Goal: Task Accomplishment & Management: Use online tool/utility

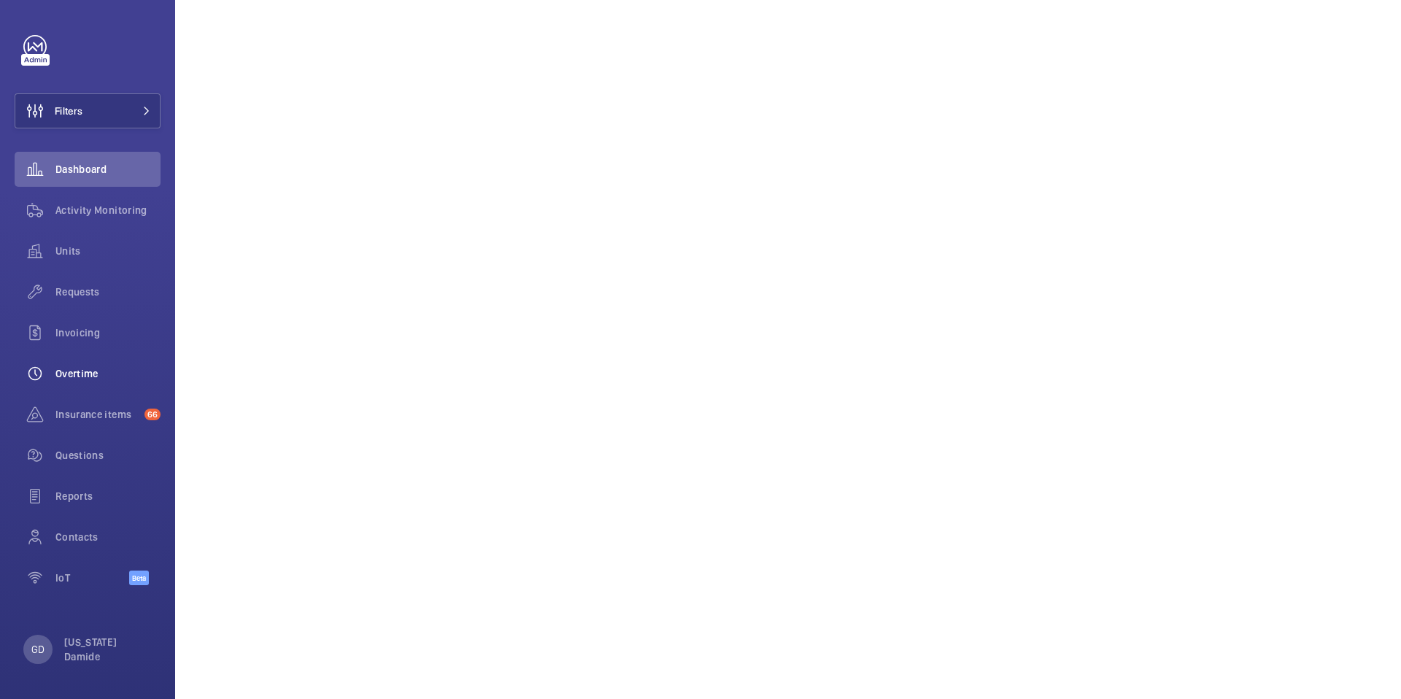
scroll to position [1252, 0]
click at [42, 650] on p "GD" at bounding box center [37, 649] width 13 height 15
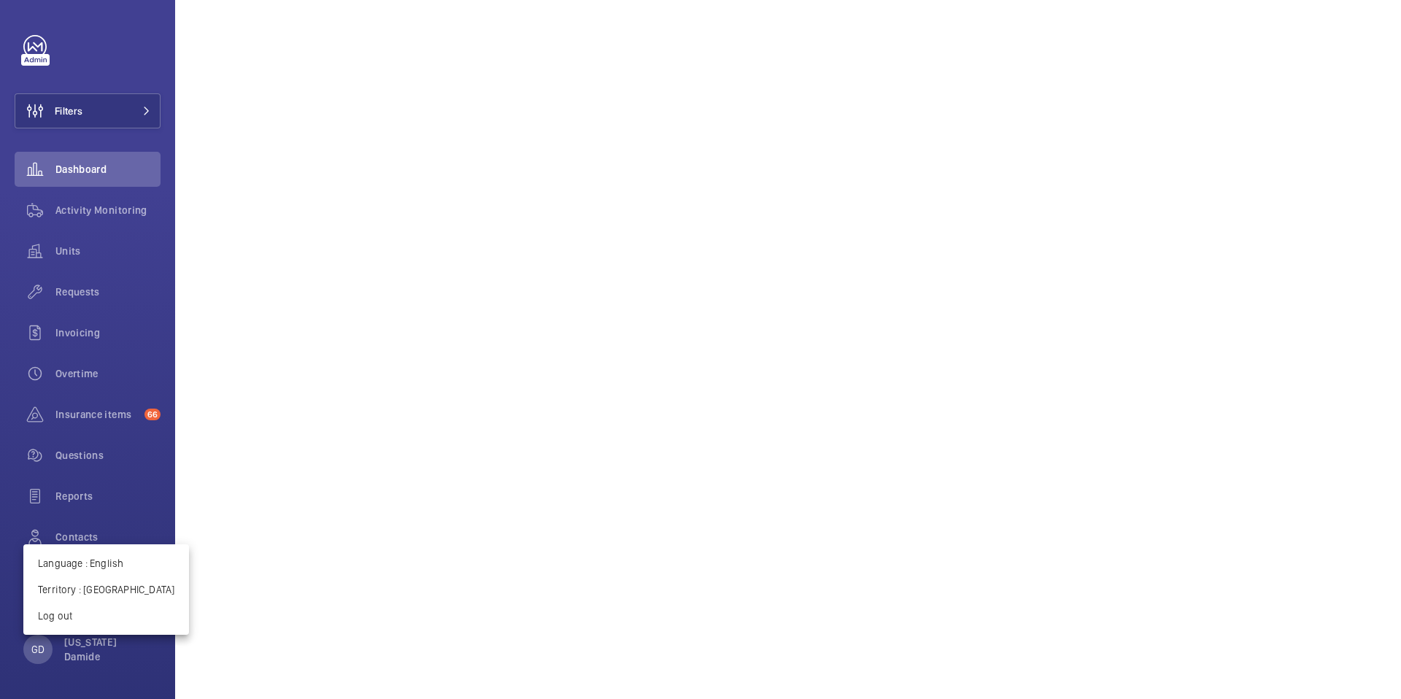
click at [83, 696] on div at bounding box center [700, 349] width 1401 height 699
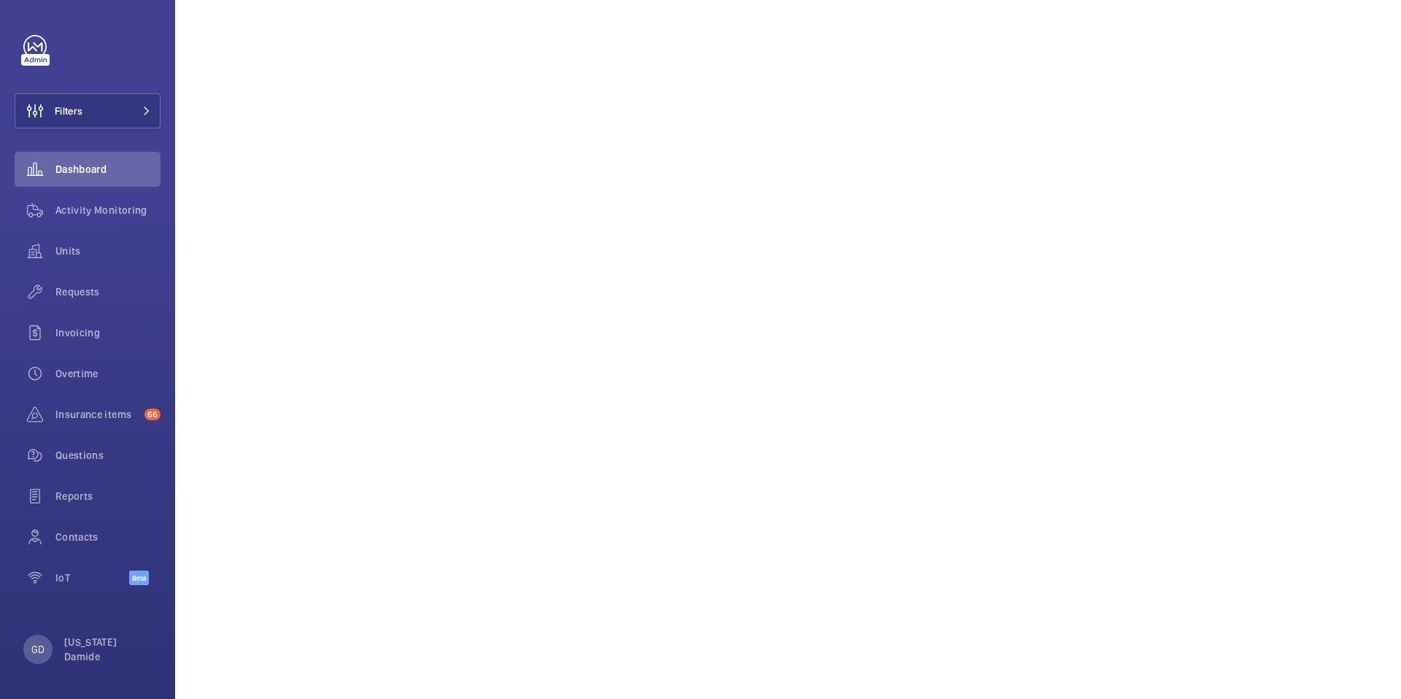
scroll to position [1369, 0]
click at [37, 647] on p "GD" at bounding box center [37, 649] width 13 height 15
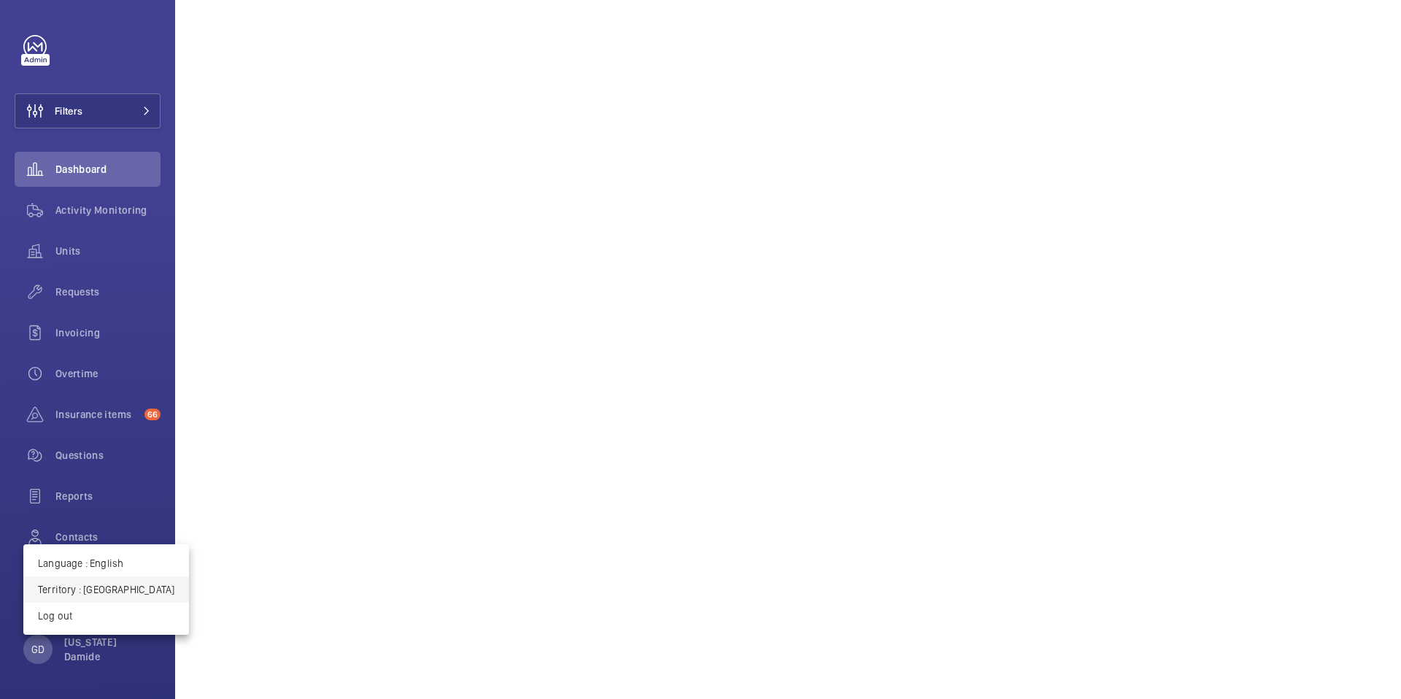
click at [119, 594] on p "Territory : France" at bounding box center [106, 589] width 136 height 15
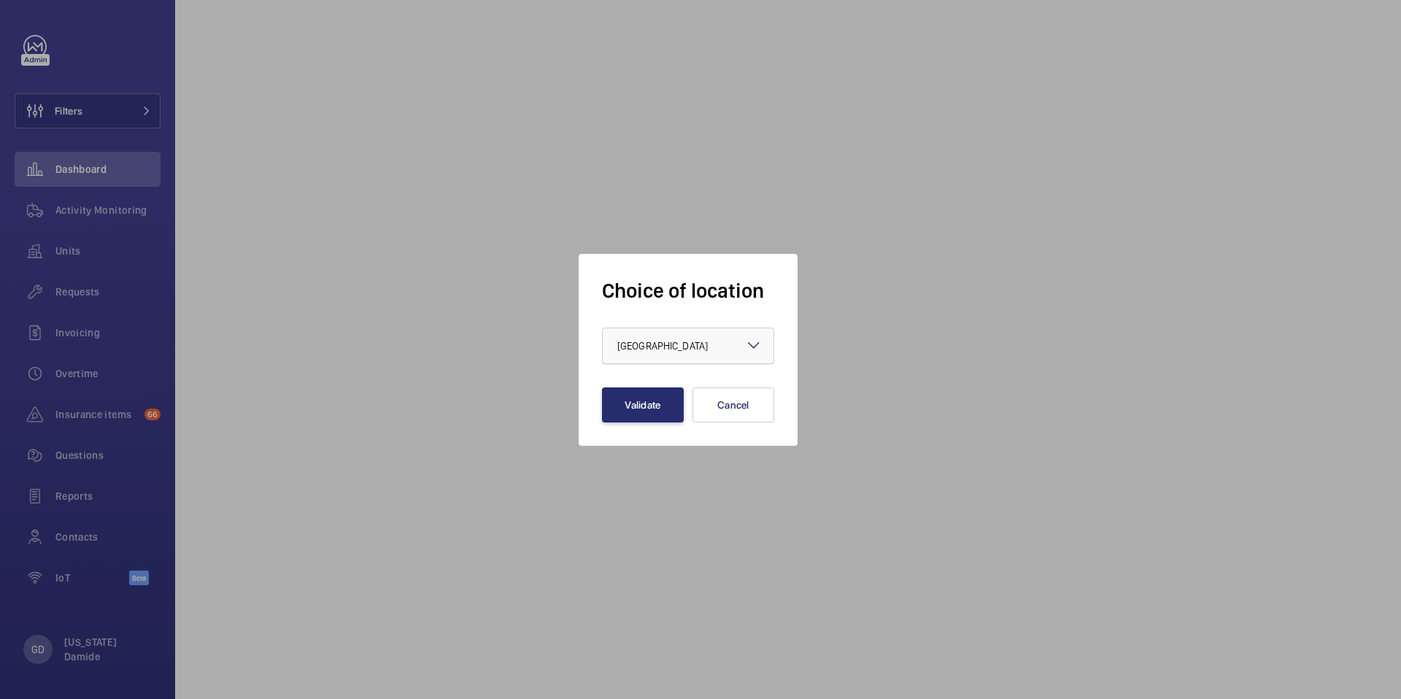
click at [647, 343] on span "[GEOGRAPHIC_DATA]" at bounding box center [663, 346] width 91 height 12
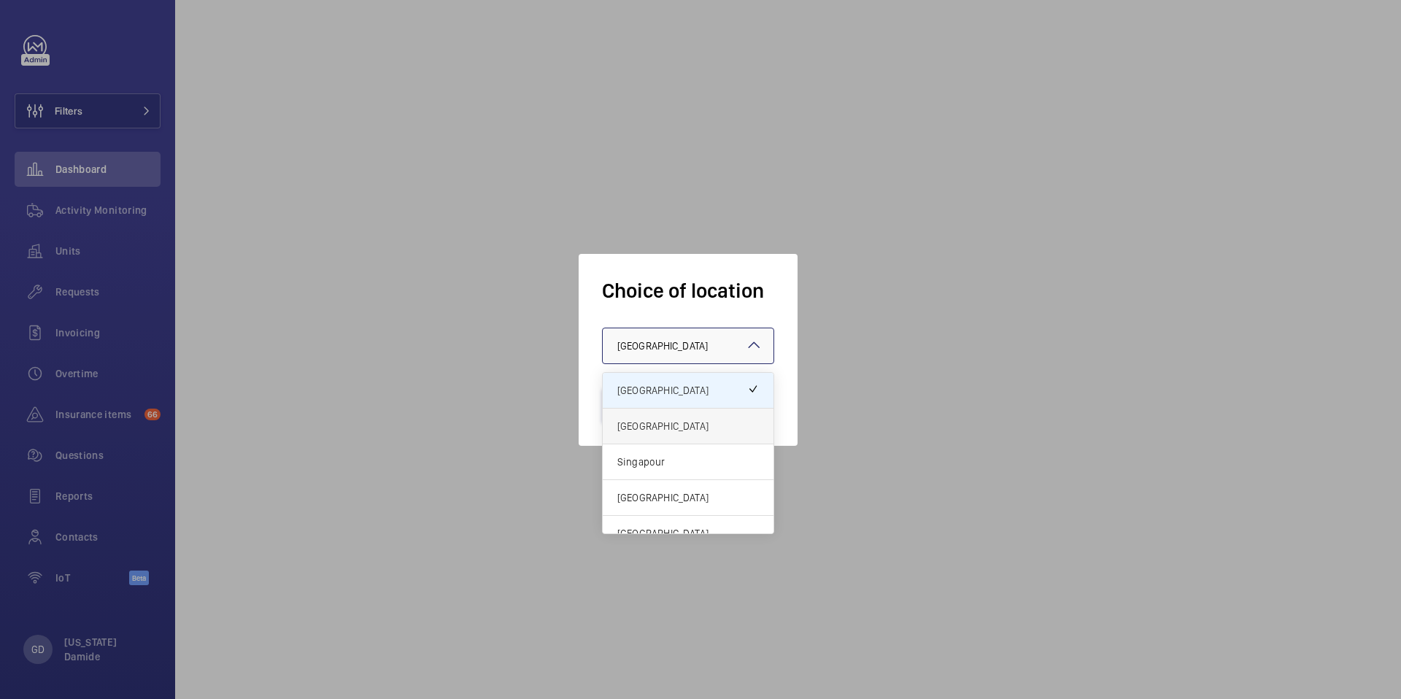
click at [642, 420] on span "United Kingdom" at bounding box center [689, 426] width 142 height 15
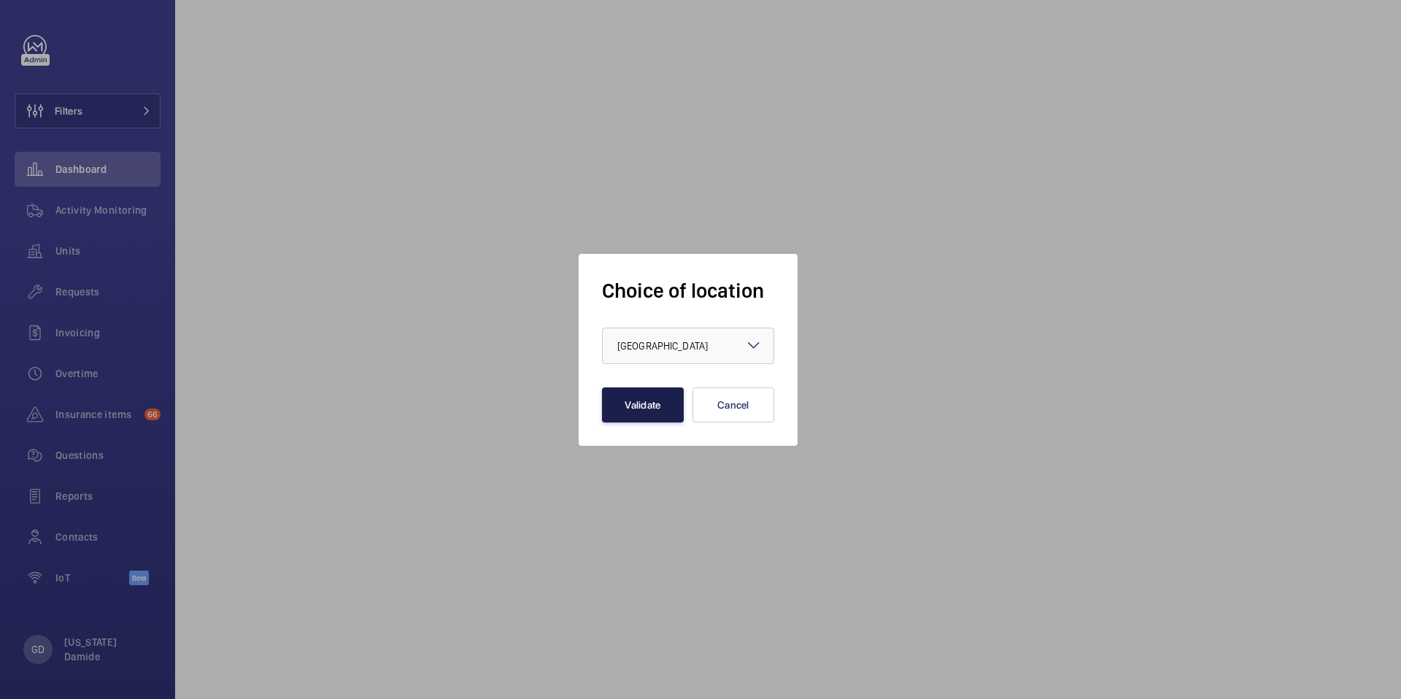
click at [644, 412] on button "Validate" at bounding box center [643, 405] width 82 height 35
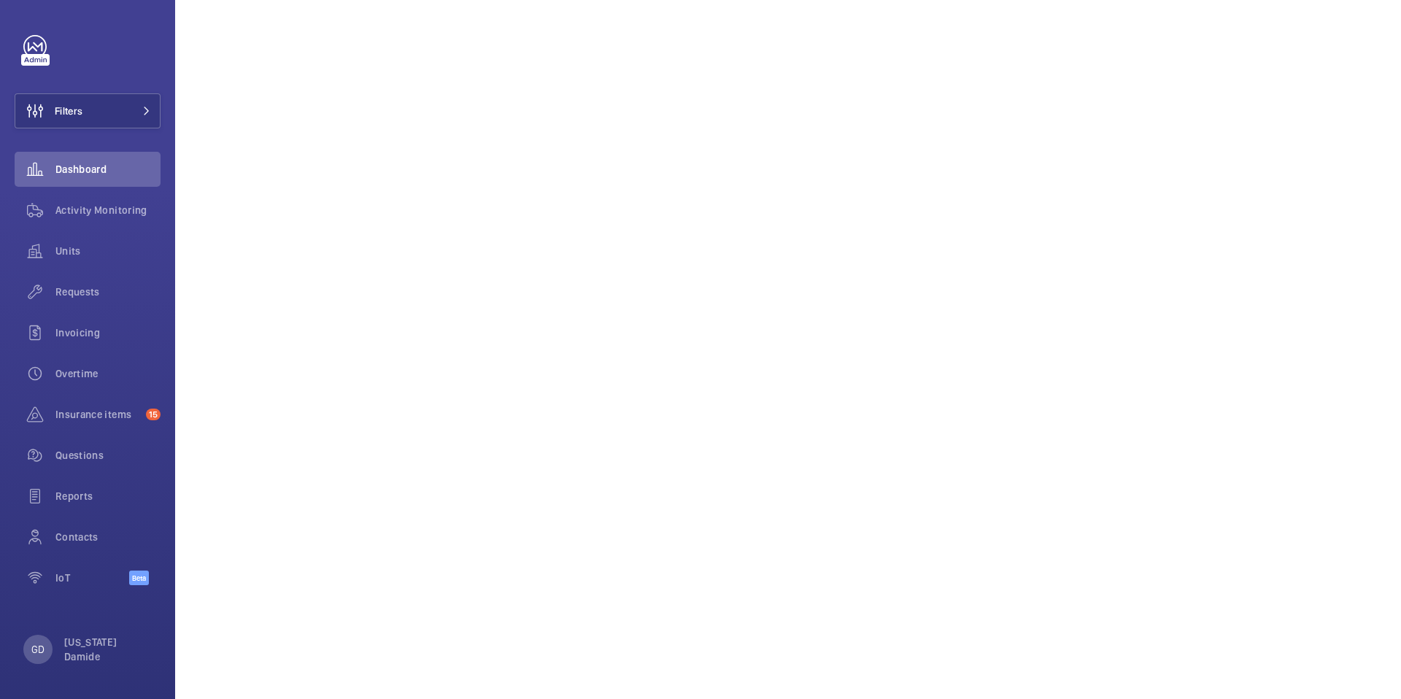
scroll to position [1311, 0]
click at [34, 652] on p "GD" at bounding box center [37, 649] width 13 height 15
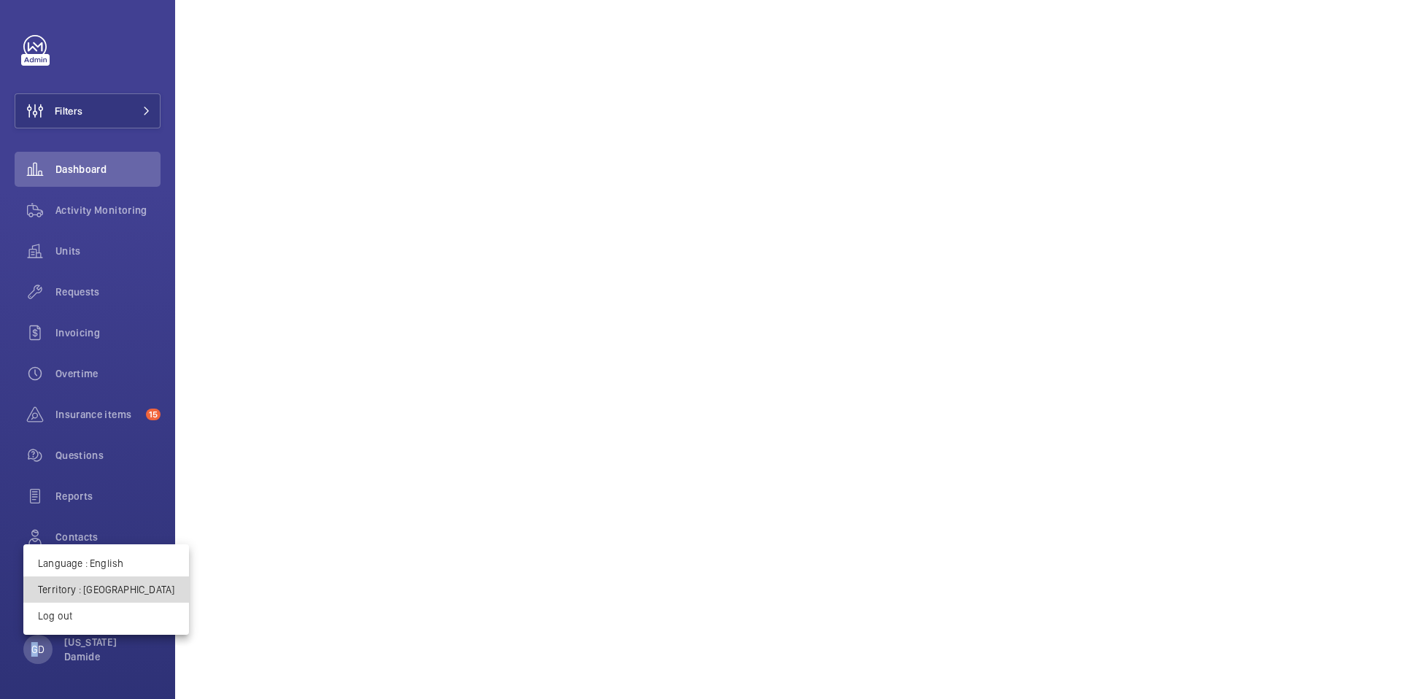
click at [108, 593] on p "Territory : United Kingdom" at bounding box center [106, 589] width 136 height 15
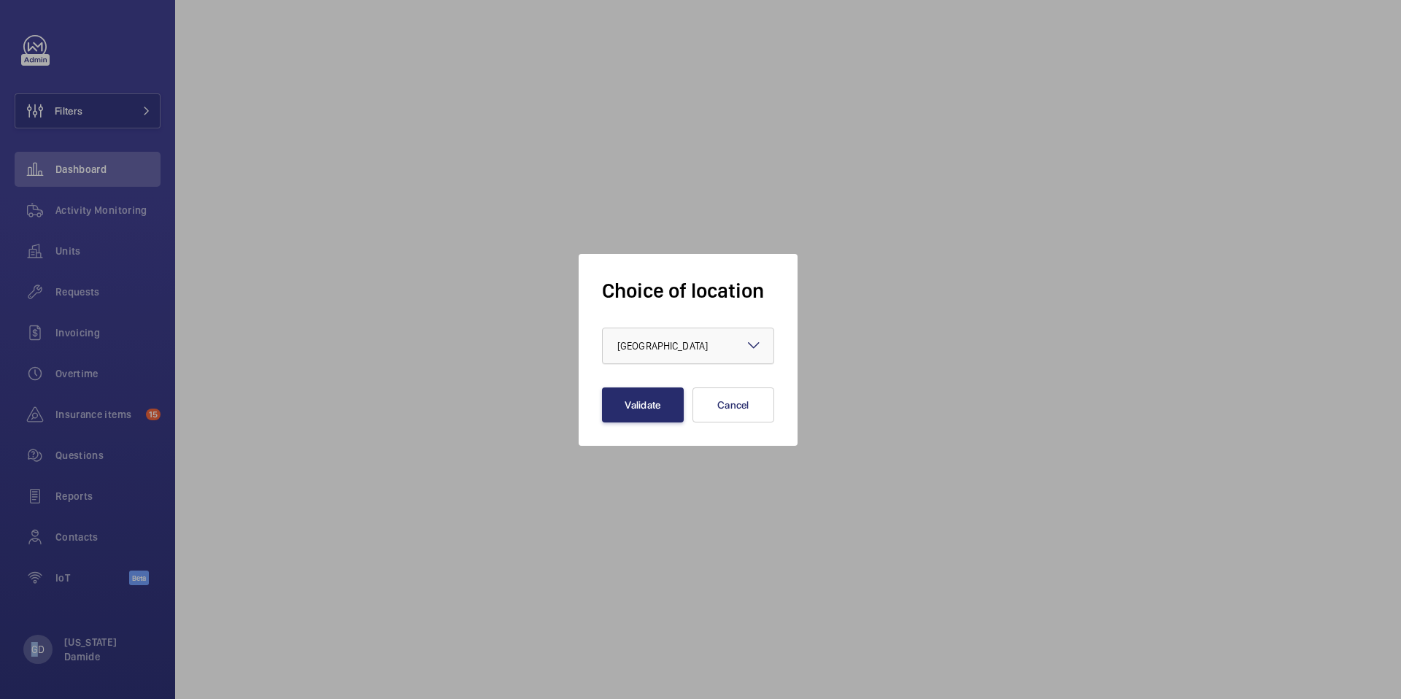
click at [697, 336] on div at bounding box center [688, 345] width 171 height 35
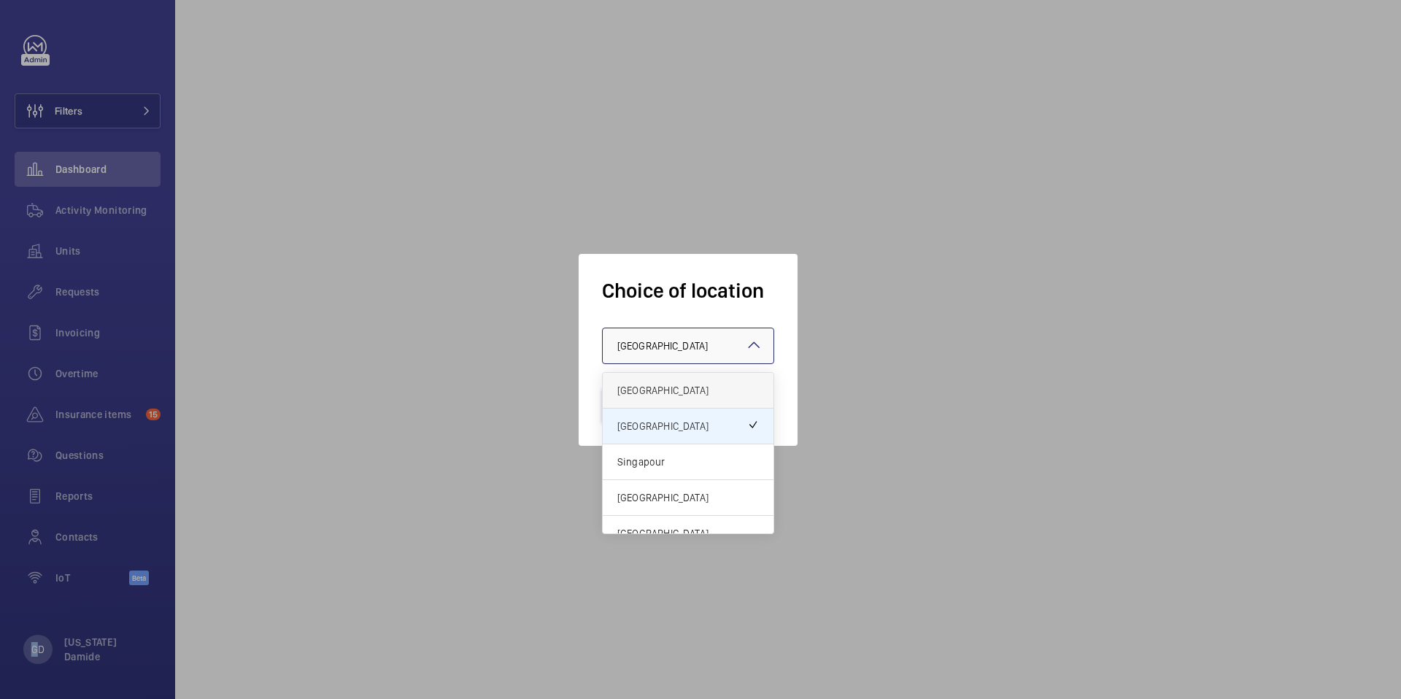
click at [669, 390] on span "[GEOGRAPHIC_DATA]" at bounding box center [689, 390] width 142 height 15
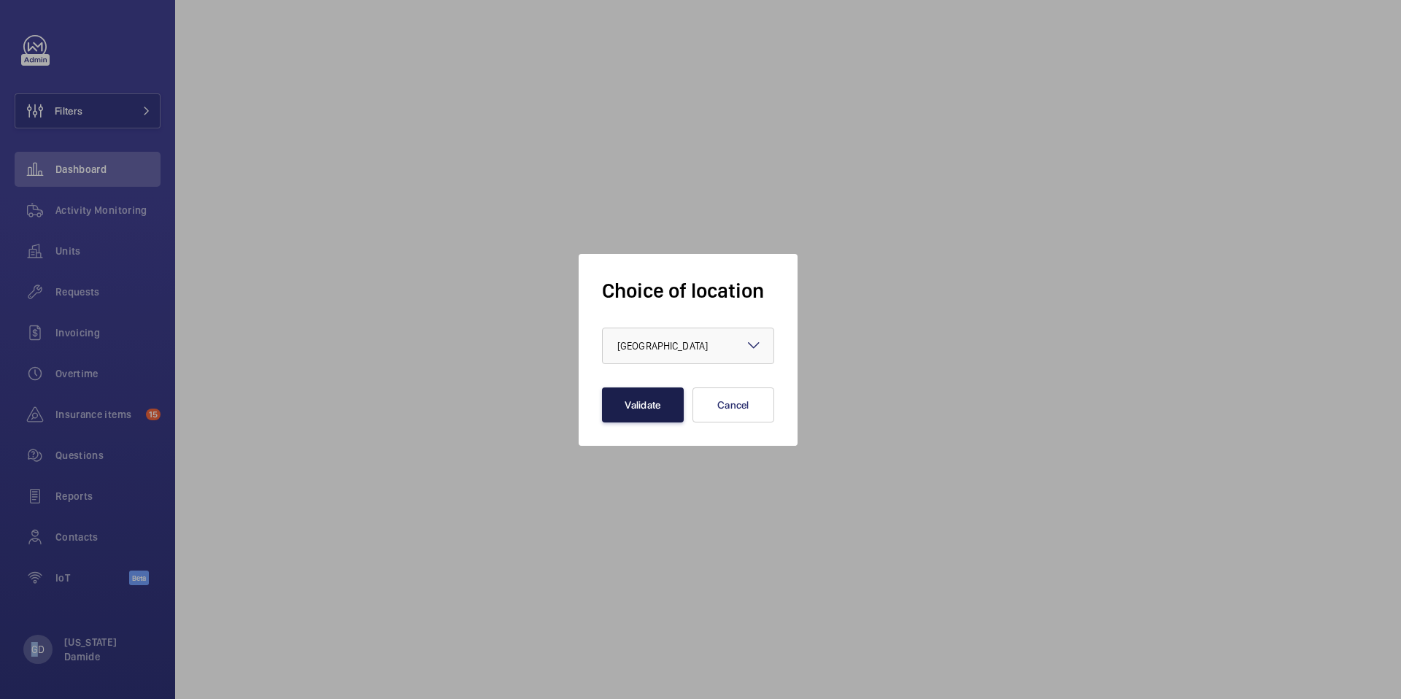
click at [655, 412] on button "Validate" at bounding box center [643, 405] width 82 height 35
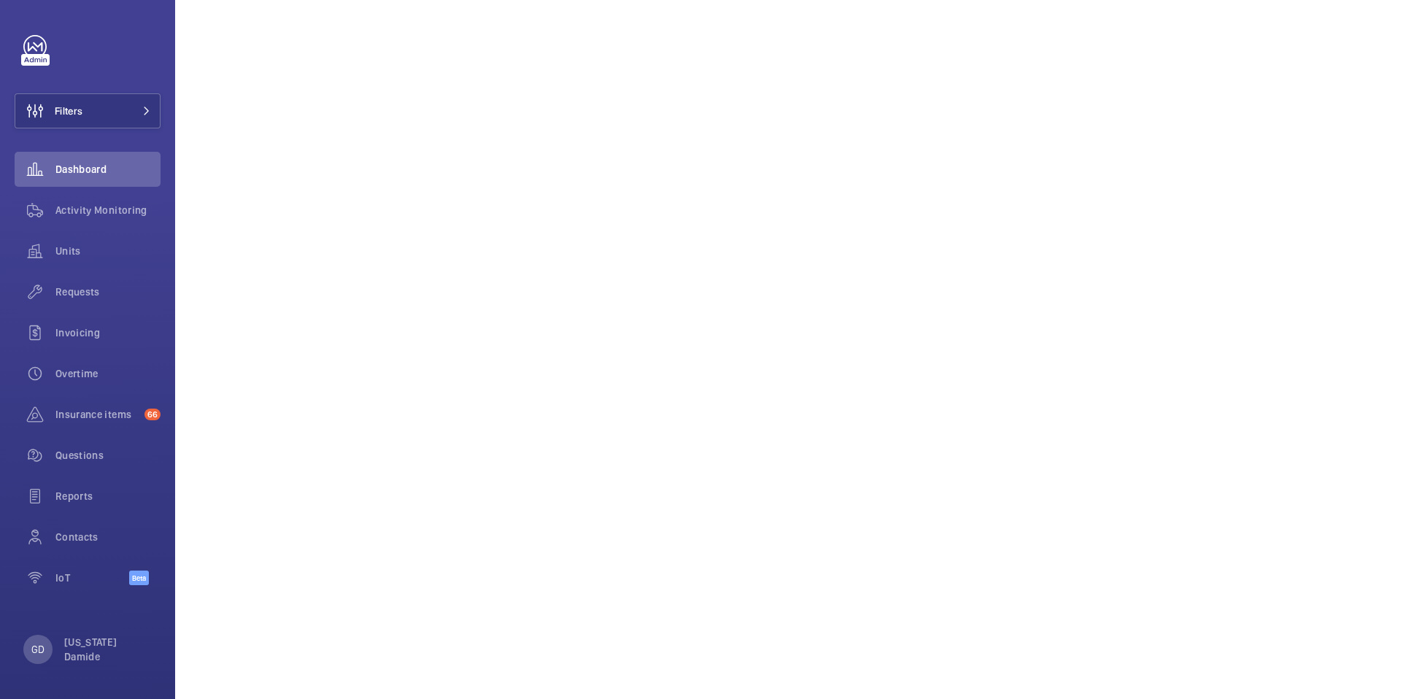
scroll to position [1535, 0]
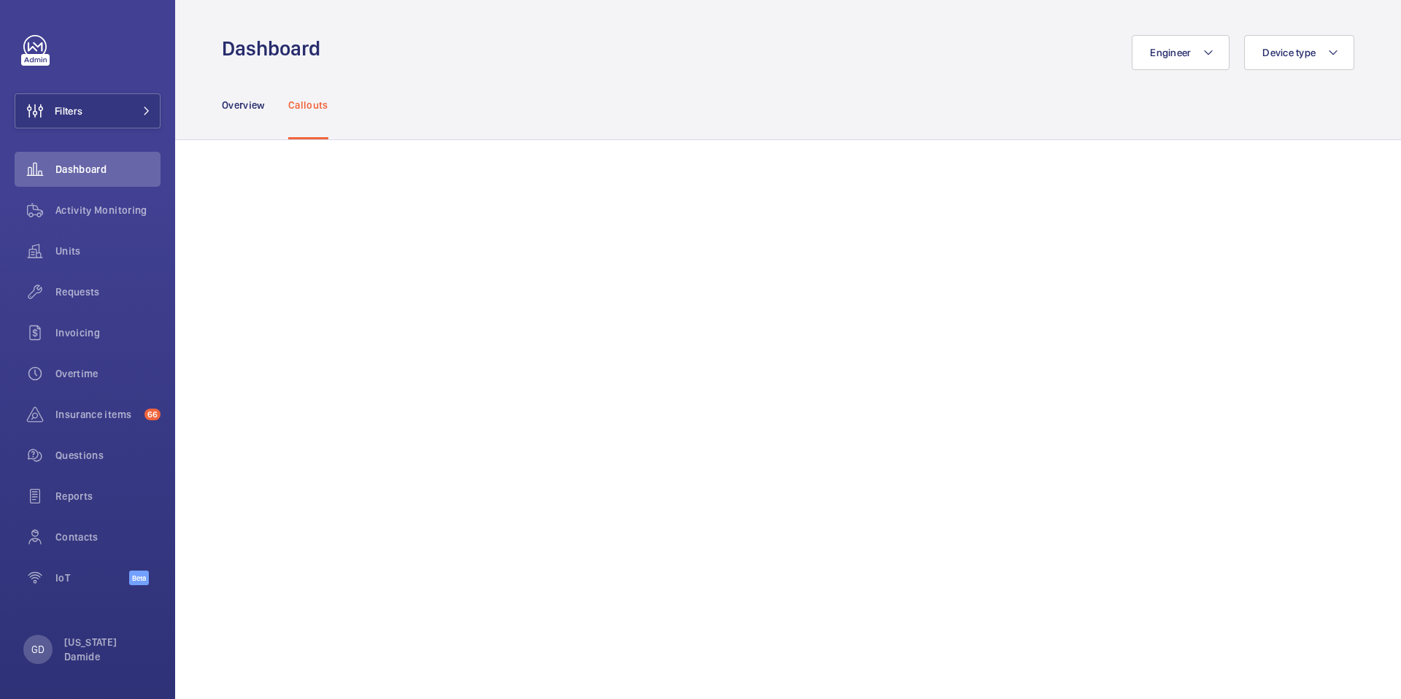
scroll to position [1408, 0]
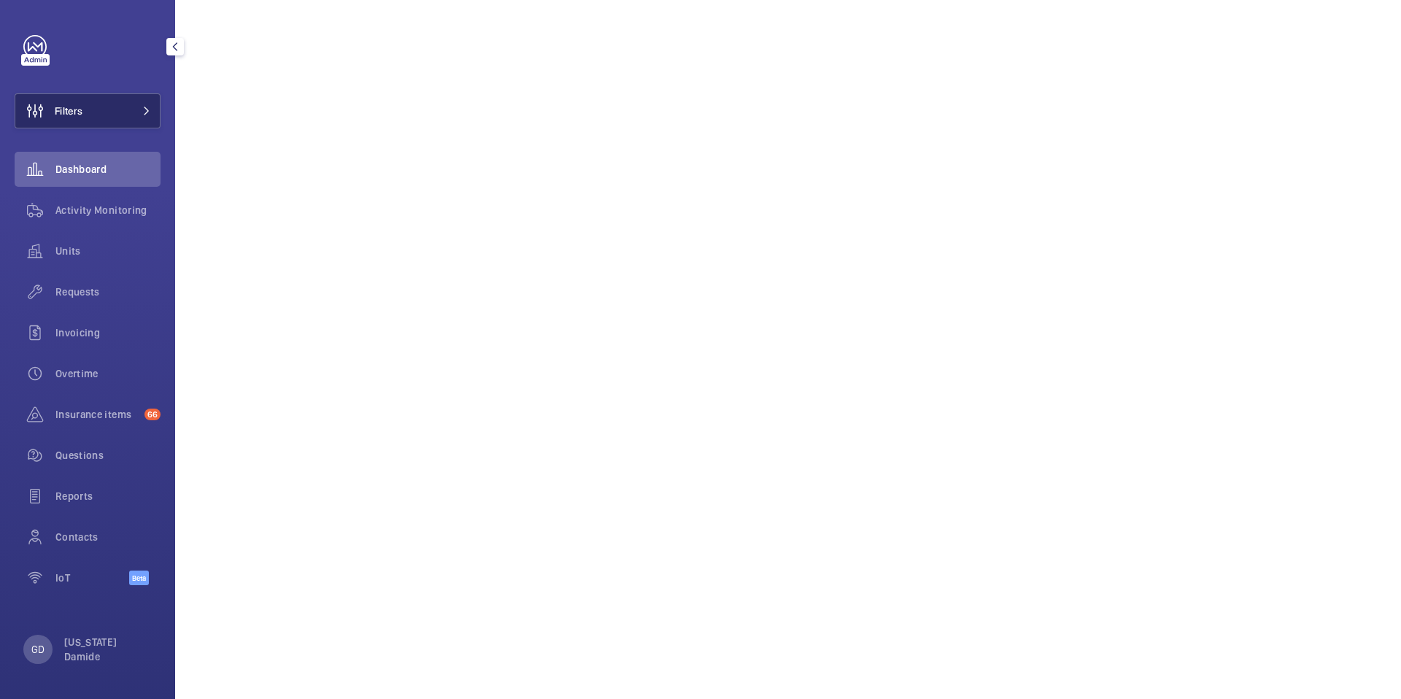
click at [153, 112] on button "Filters" at bounding box center [88, 110] width 146 height 35
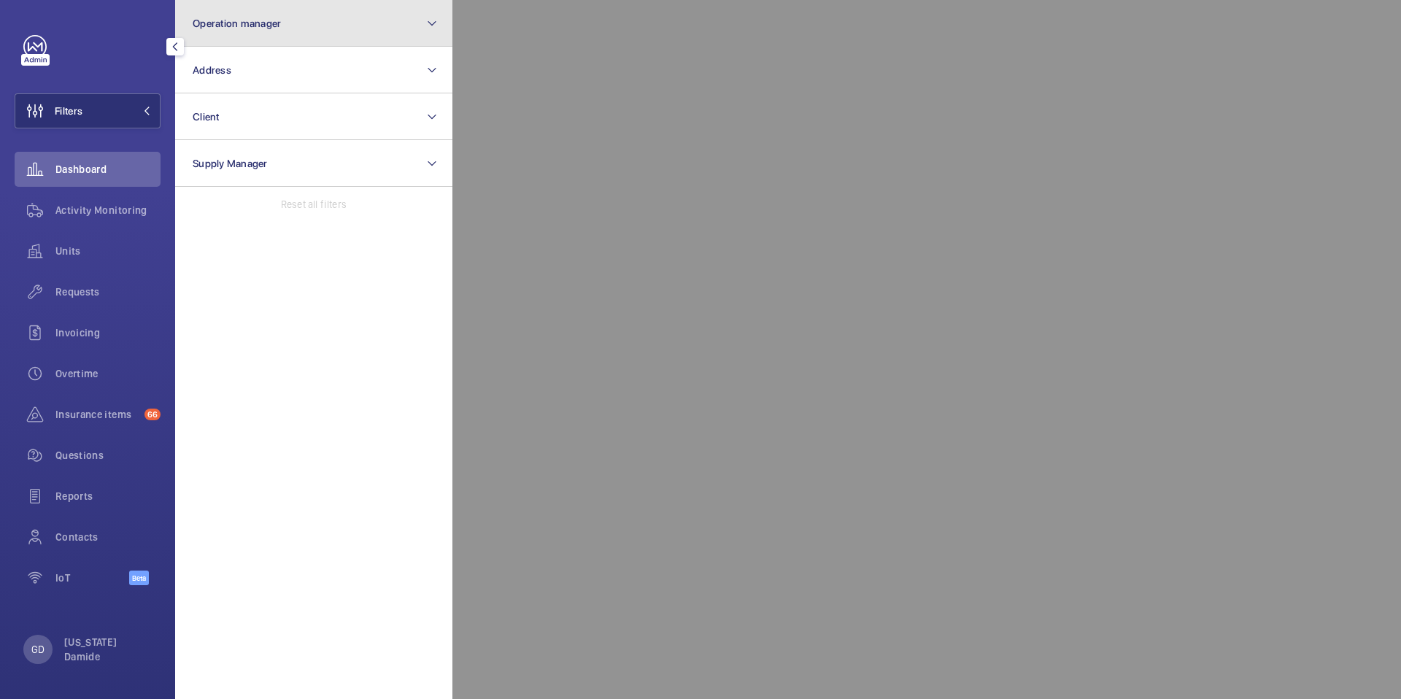
click at [281, 28] on button "Operation manager" at bounding box center [313, 23] width 277 height 47
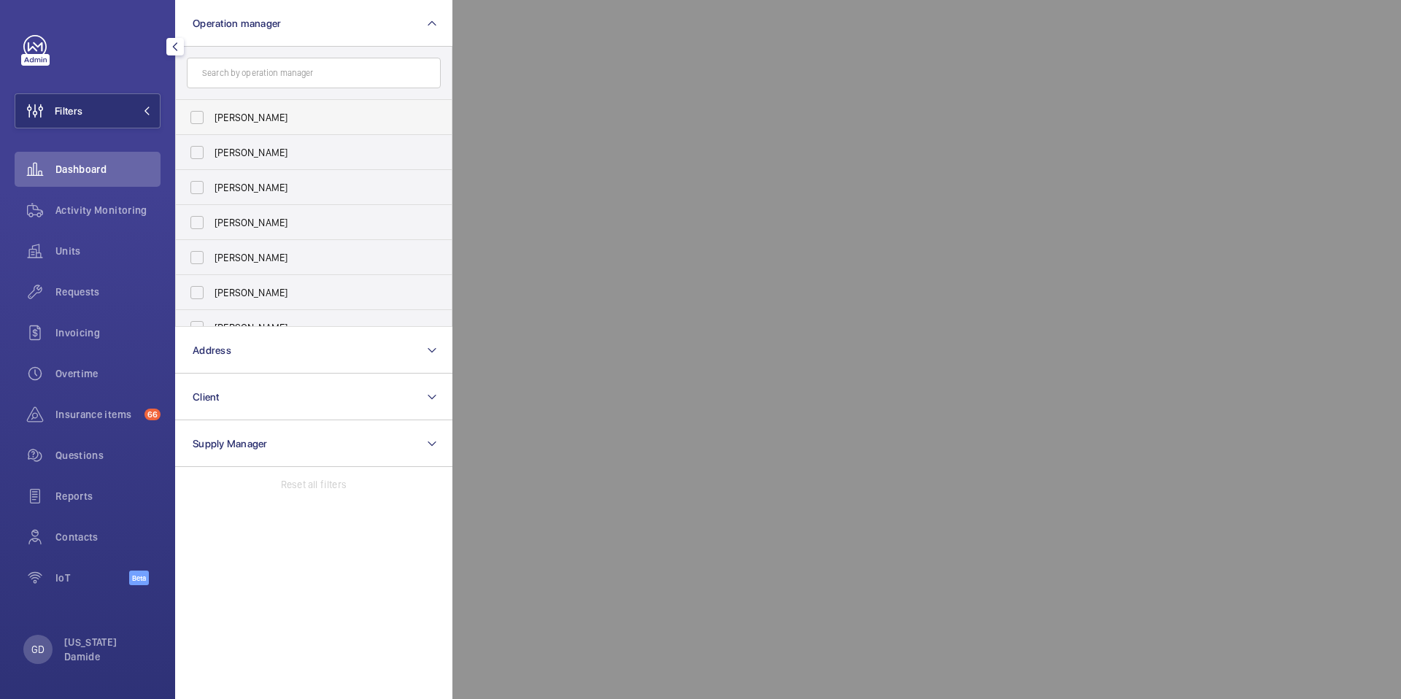
click at [242, 112] on span "Florence Dulin" at bounding box center [315, 117] width 201 height 15
click at [212, 112] on input "Florence Dulin" at bounding box center [196, 117] width 29 height 29
checkbox input "true"
click at [558, 39] on div at bounding box center [1153, 349] width 1401 height 699
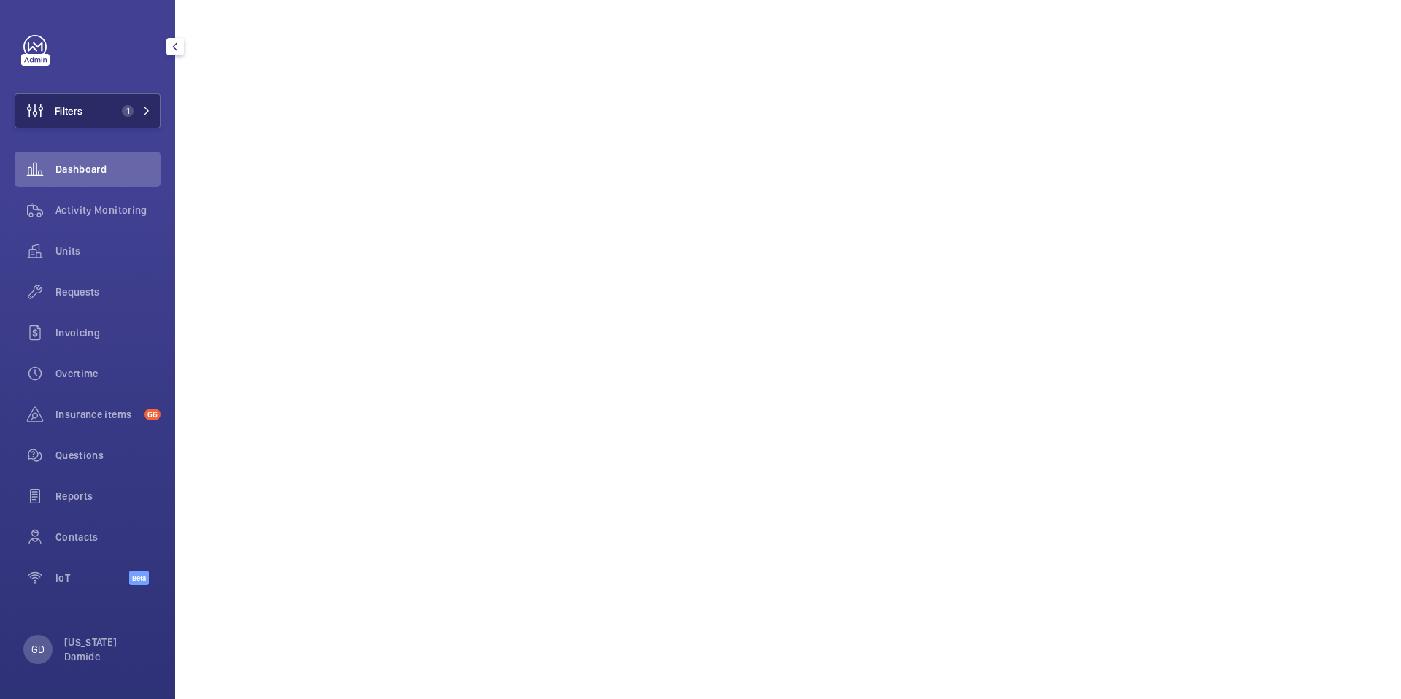
click at [128, 109] on span "1" at bounding box center [128, 111] width 12 height 12
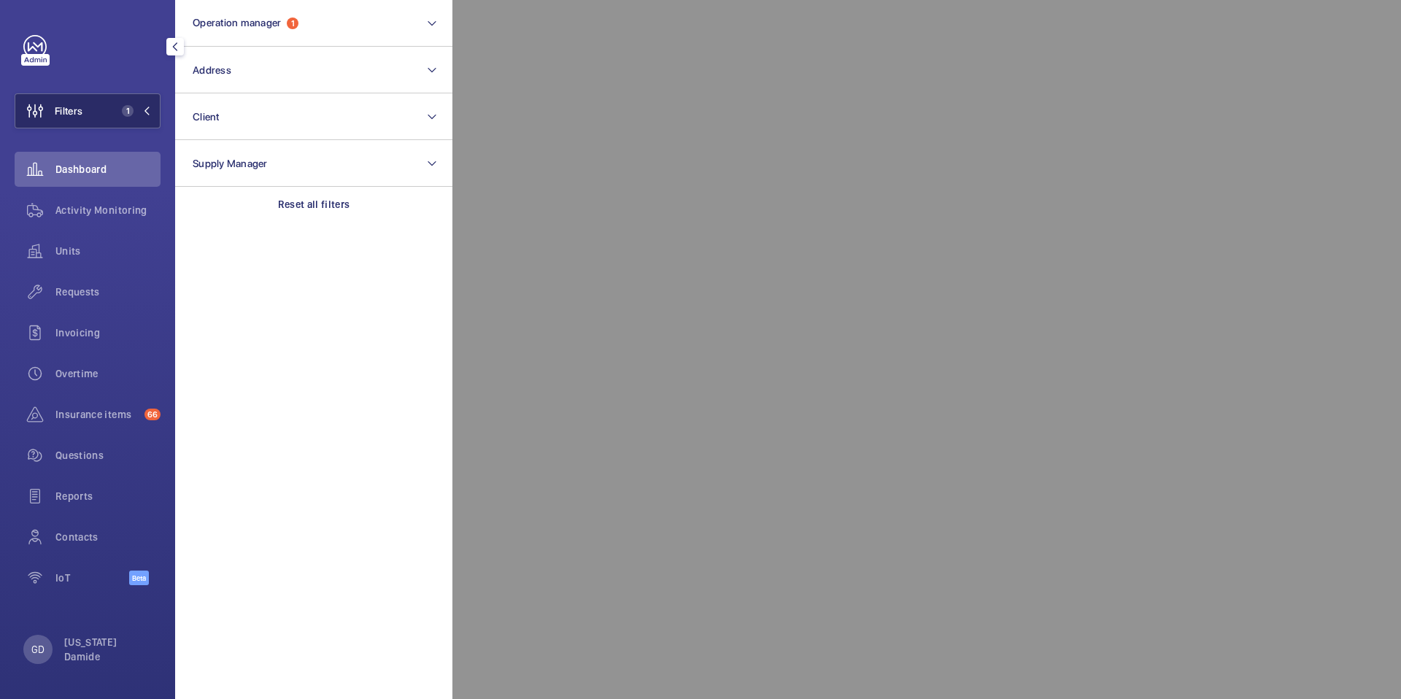
click at [132, 109] on span "1" at bounding box center [128, 111] width 12 height 12
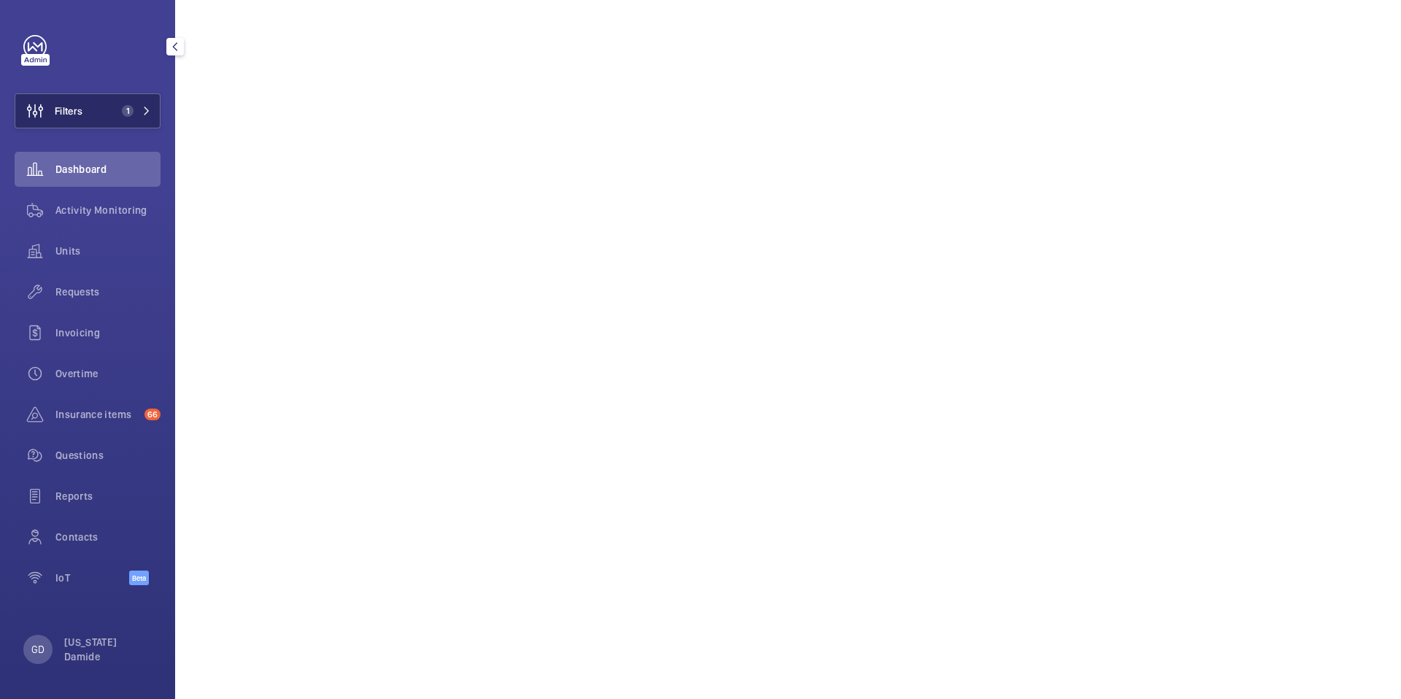
click at [100, 119] on button "Filters 1" at bounding box center [88, 110] width 146 height 35
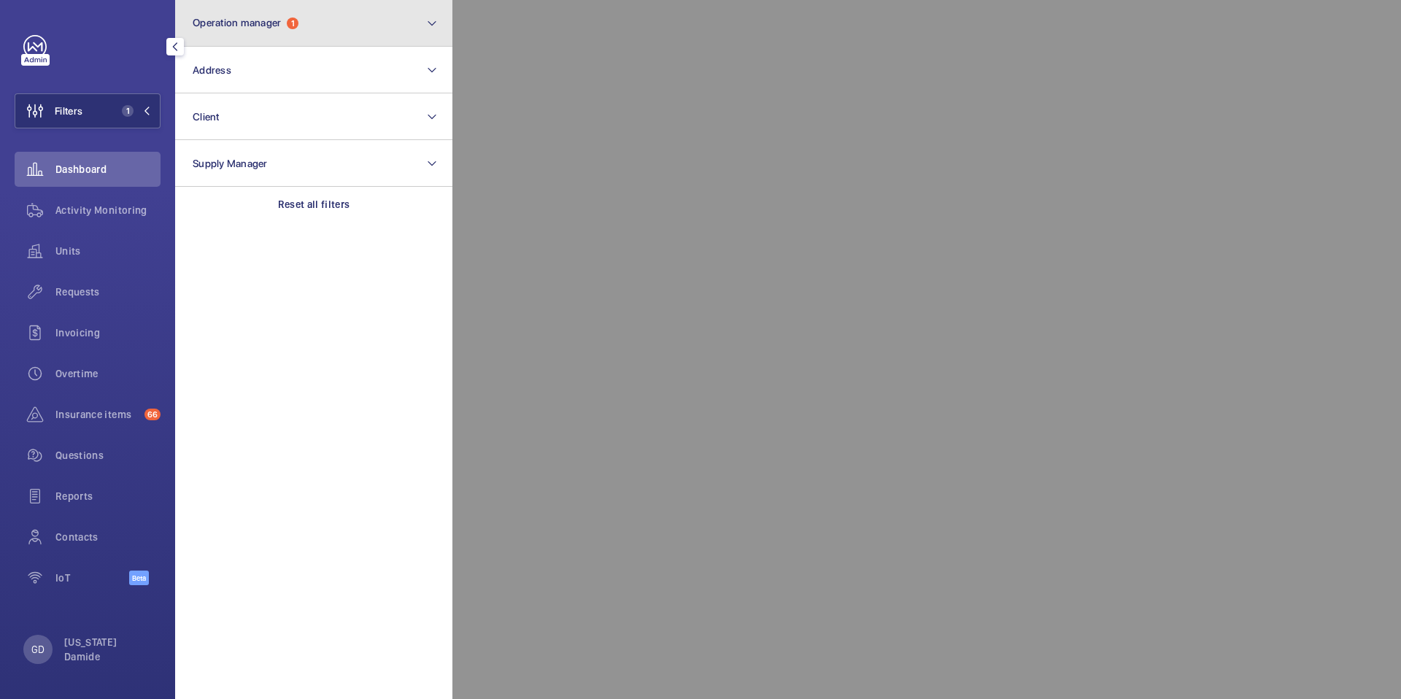
click at [318, 28] on button "Operation manager 1" at bounding box center [313, 23] width 277 height 47
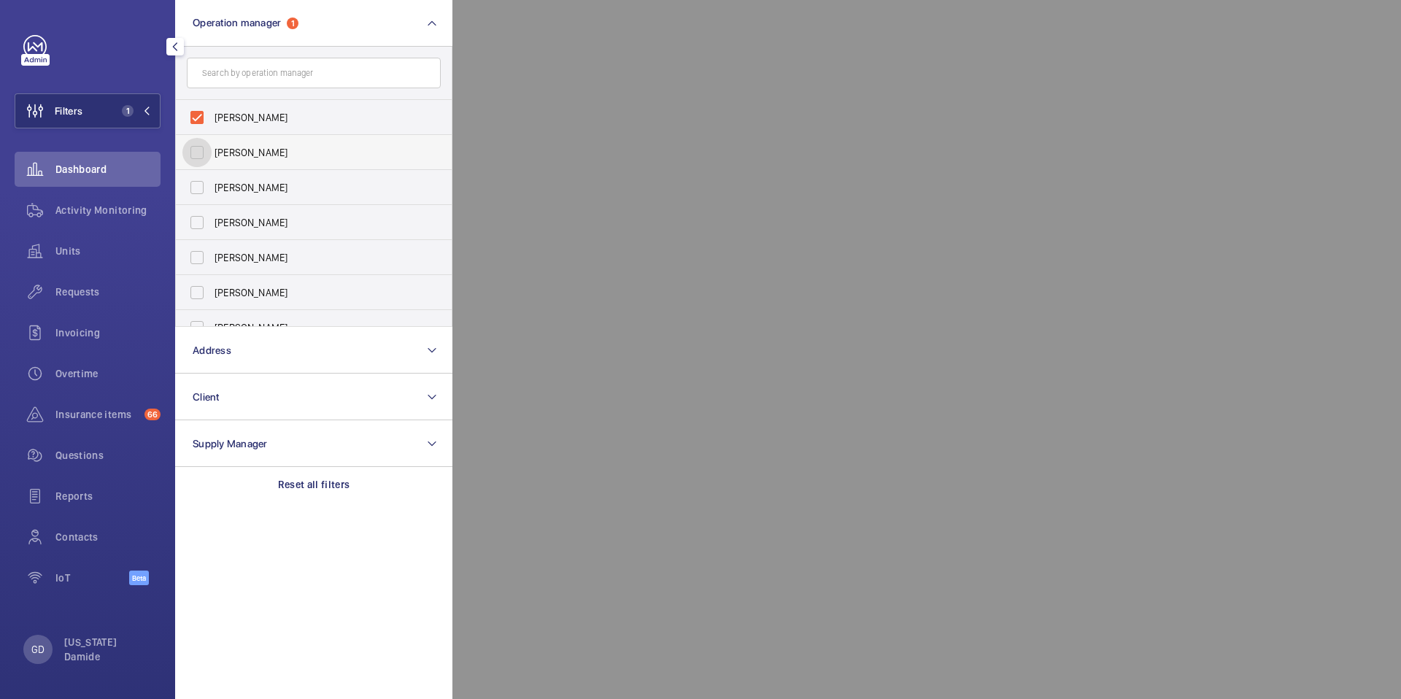
click at [199, 153] on input "Zohra Hamdani" at bounding box center [196, 152] width 29 height 29
checkbox input "true"
click at [198, 118] on input "Florence Dulin" at bounding box center [196, 117] width 29 height 29
checkbox input "false"
click at [546, 28] on div at bounding box center [1153, 349] width 1401 height 699
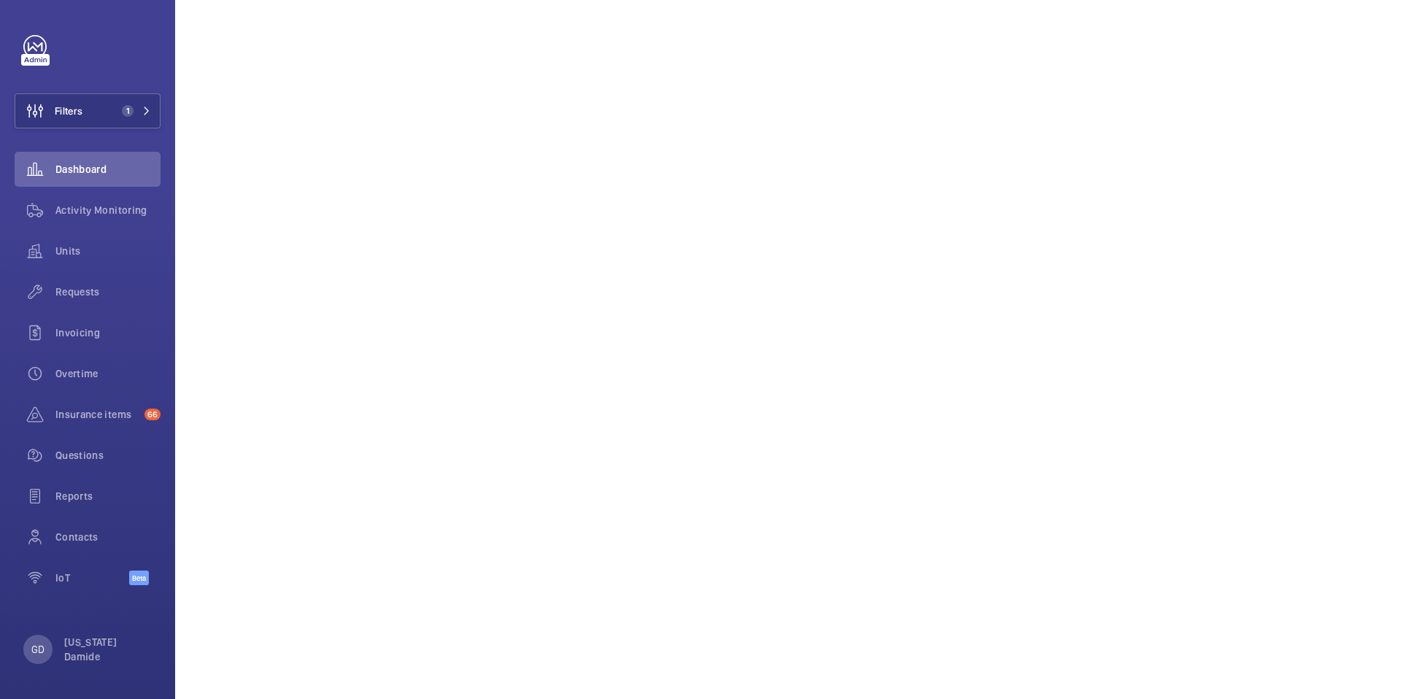
scroll to position [1358, 0]
click at [147, 117] on button "Filters 1" at bounding box center [88, 110] width 146 height 35
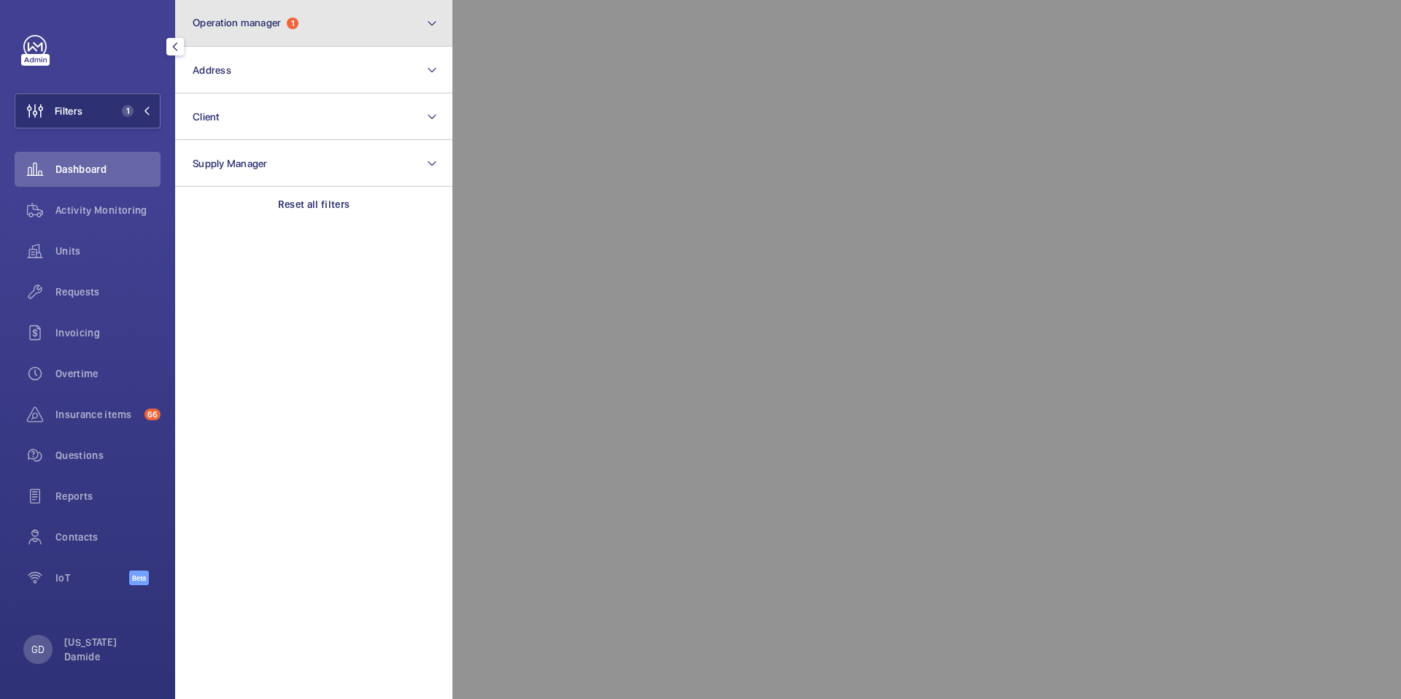
click at [312, 23] on button "Operation manager 1" at bounding box center [313, 23] width 277 height 47
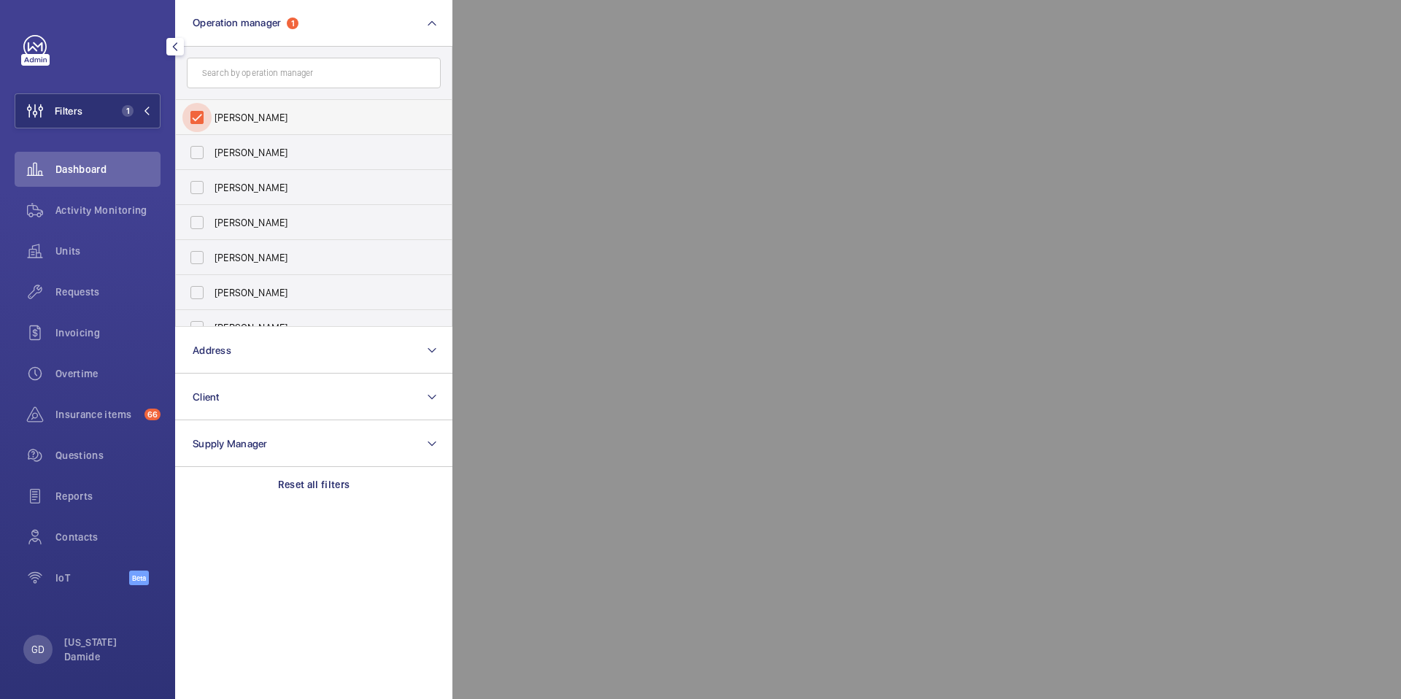
click at [200, 120] on input "Zohra Hamdani" at bounding box center [196, 117] width 29 height 29
checkbox input "false"
click at [683, 75] on div at bounding box center [1153, 349] width 1401 height 699
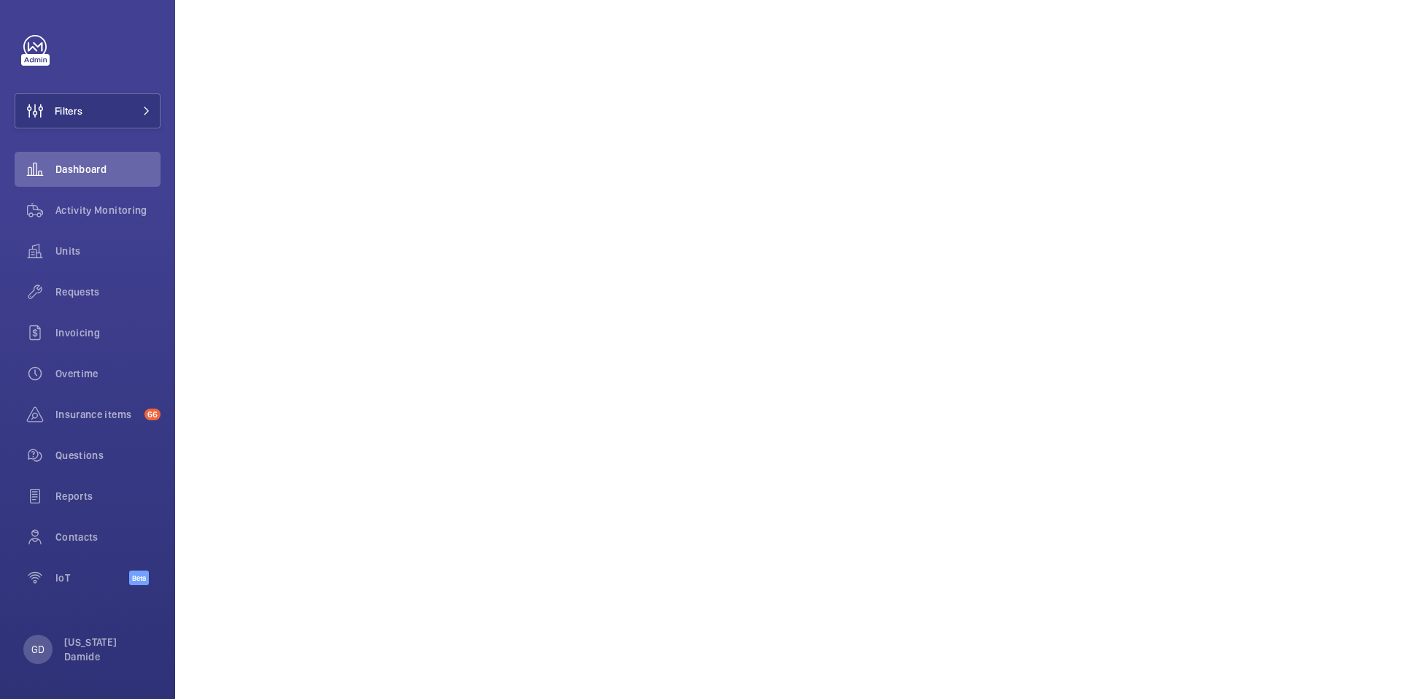
scroll to position [1150, 0]
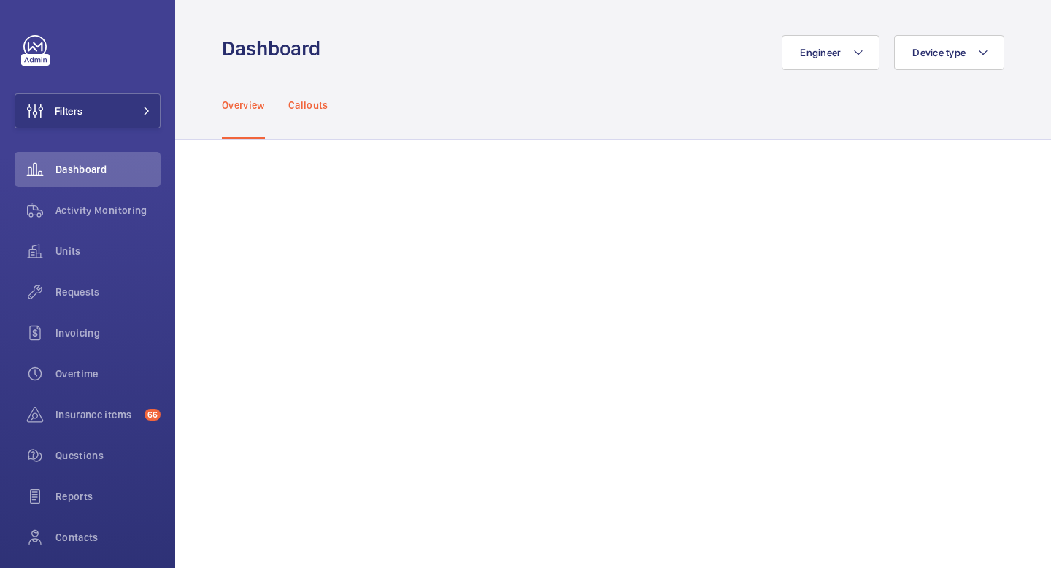
click at [298, 106] on p "Callouts" at bounding box center [308, 105] width 40 height 15
